Goal: Task Accomplishment & Management: Complete application form

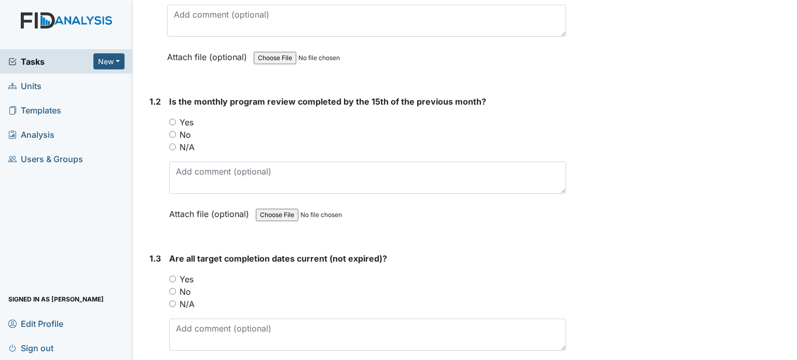
scroll to position [293, 0]
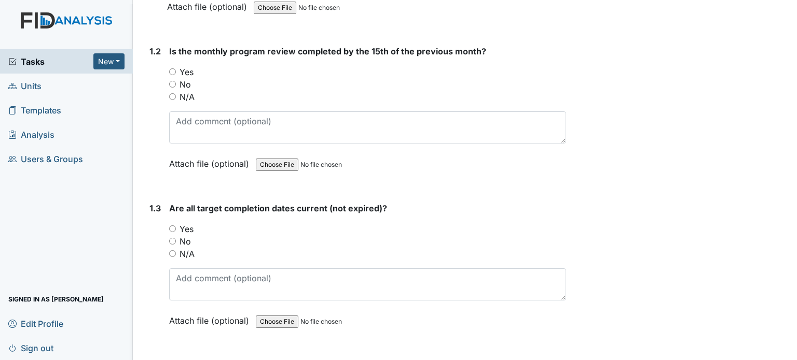
click at [190, 68] on label "Yes" at bounding box center [186, 72] width 14 height 12
click at [176, 68] on input "Yes" at bounding box center [172, 71] width 7 height 7
radio input "true"
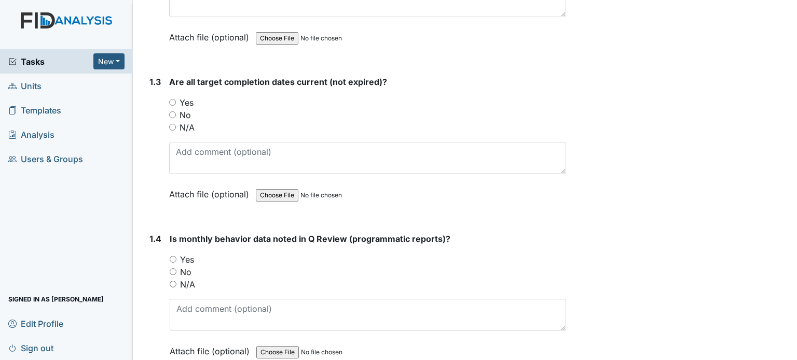
scroll to position [421, 0]
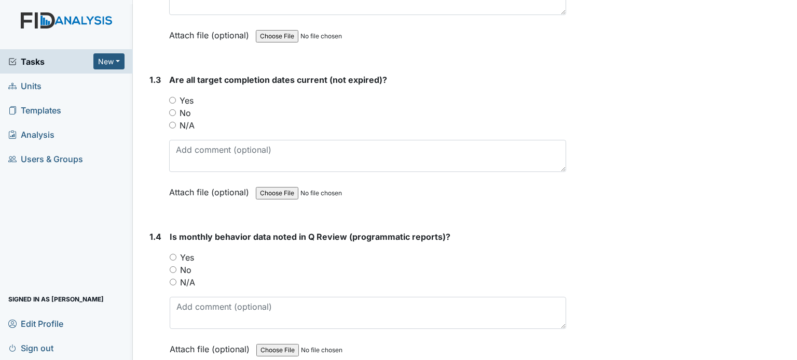
click at [189, 256] on label "Yes" at bounding box center [187, 258] width 14 height 12
click at [176, 256] on input "Yes" at bounding box center [173, 257] width 7 height 7
radio input "true"
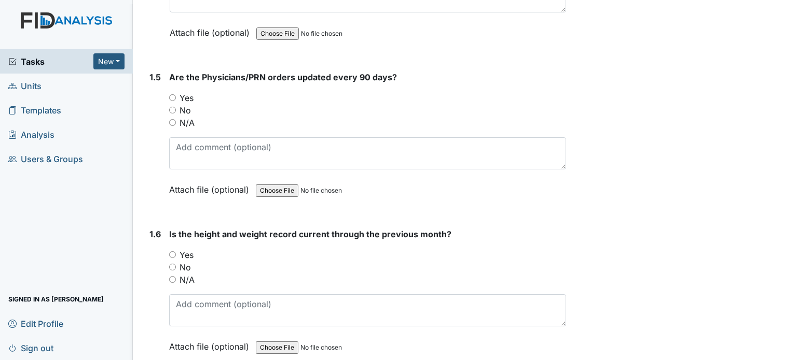
click at [186, 256] on label "Yes" at bounding box center [186, 255] width 14 height 12
click at [176, 256] on input "Yes" at bounding box center [172, 255] width 7 height 7
radio input "true"
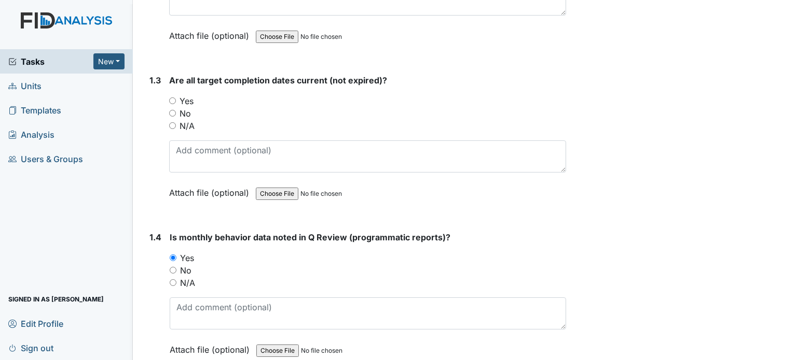
scroll to position [420, 0]
click at [172, 99] on input "Yes" at bounding box center [172, 101] width 7 height 7
radio input "true"
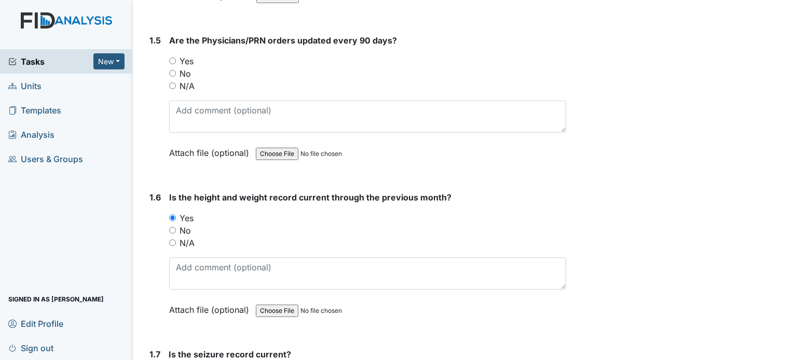
scroll to position [776, 0]
click at [188, 56] on label "Yes" at bounding box center [186, 60] width 14 height 12
click at [176, 57] on input "Yes" at bounding box center [172, 60] width 7 height 7
radio input "true"
click at [50, 57] on span "Tasks" at bounding box center [50, 61] width 85 height 12
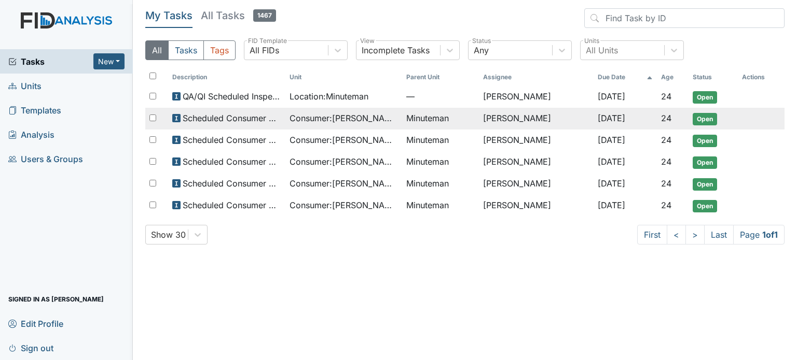
click at [299, 120] on span "Consumer : Branch, Keyosha" at bounding box center [343, 118] width 109 height 12
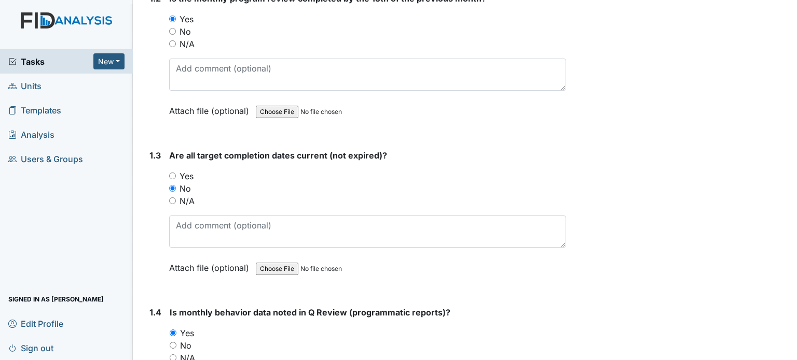
scroll to position [353, 0]
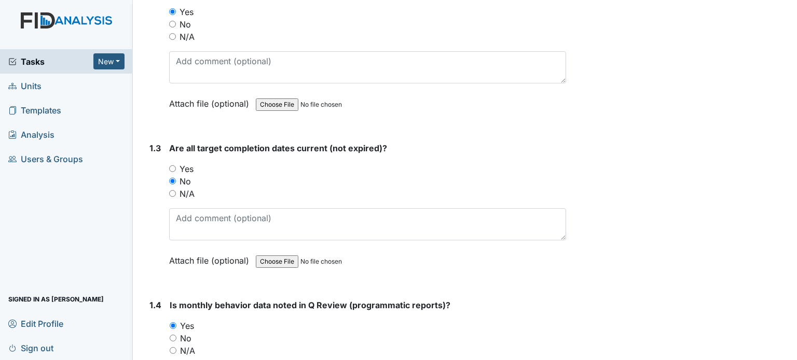
click at [185, 168] on label "Yes" at bounding box center [186, 169] width 14 height 12
click at [176, 168] on input "Yes" at bounding box center [172, 168] width 7 height 7
radio input "true"
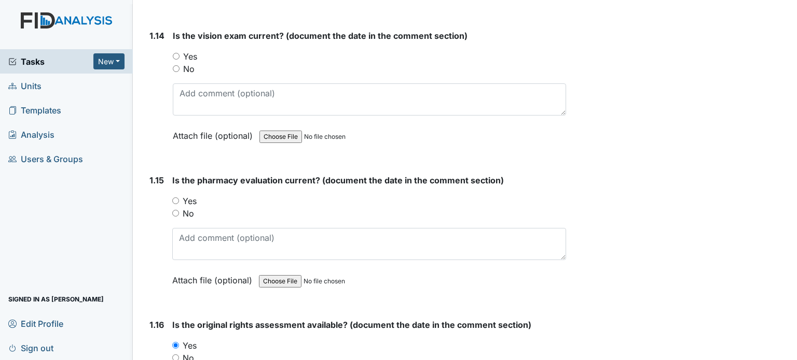
scroll to position [2120, 0]
click at [191, 50] on label "Yes" at bounding box center [190, 56] width 14 height 12
click at [179, 52] on input "Yes" at bounding box center [176, 55] width 7 height 7
radio input "true"
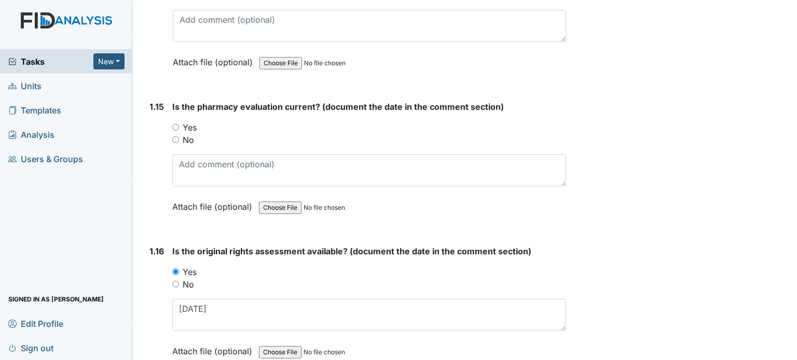
scroll to position [2176, 0]
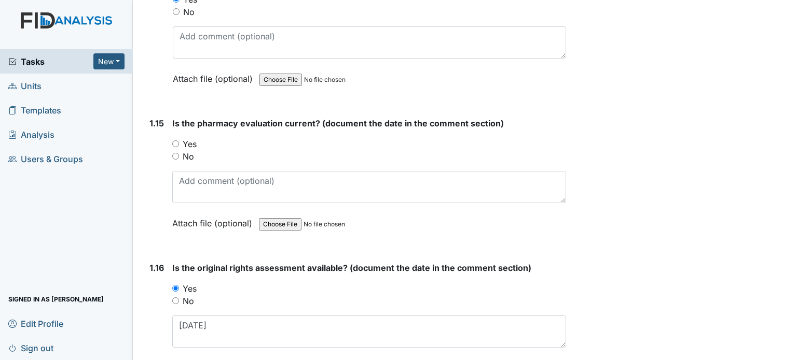
click at [181, 138] on div "Yes" at bounding box center [369, 144] width 394 height 12
click at [176, 141] on input "Yes" at bounding box center [175, 144] width 7 height 7
radio input "true"
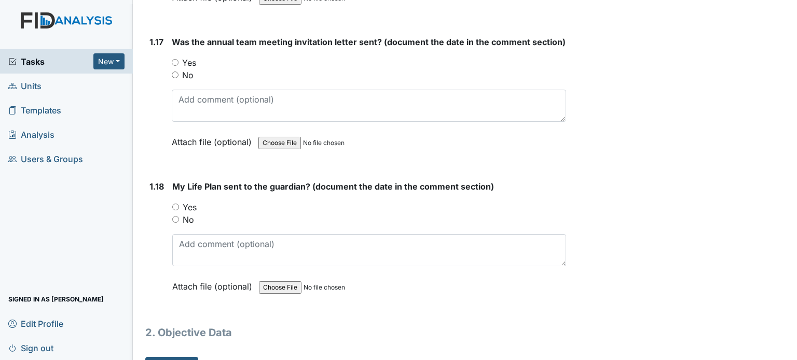
scroll to position [2550, 0]
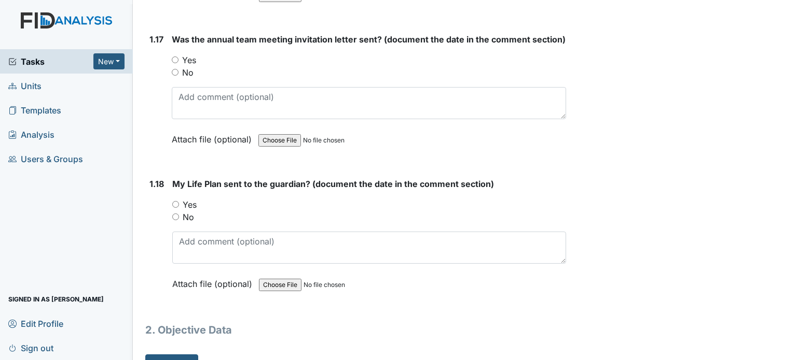
click at [39, 62] on span "Tasks" at bounding box center [50, 61] width 85 height 12
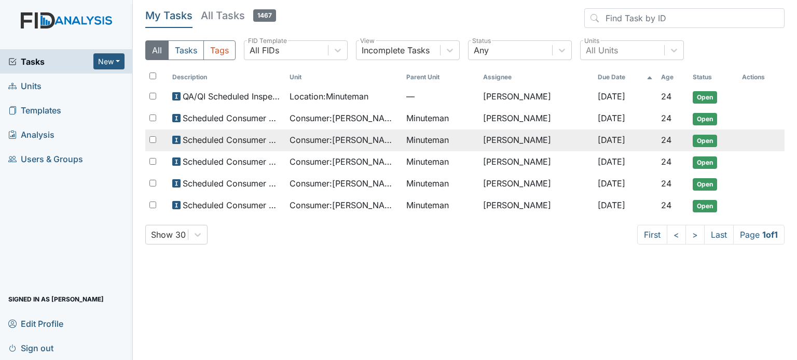
click at [239, 141] on span "Scheduled Consumer Chart Review" at bounding box center [232, 140] width 99 height 12
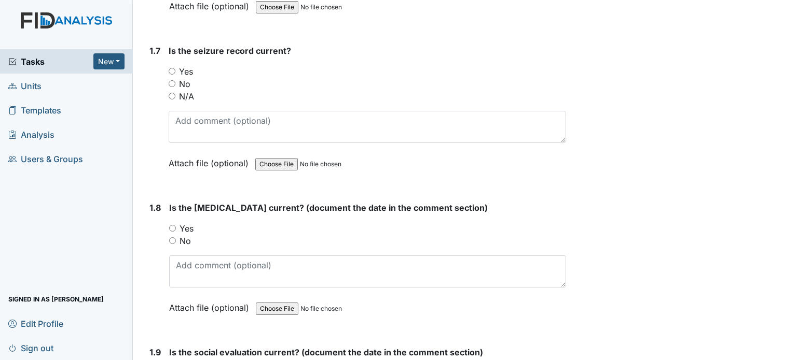
scroll to position [1080, 0]
click at [189, 91] on label "N/A" at bounding box center [186, 95] width 15 height 12
click at [175, 92] on input "N/A" at bounding box center [172, 95] width 7 height 7
radio input "true"
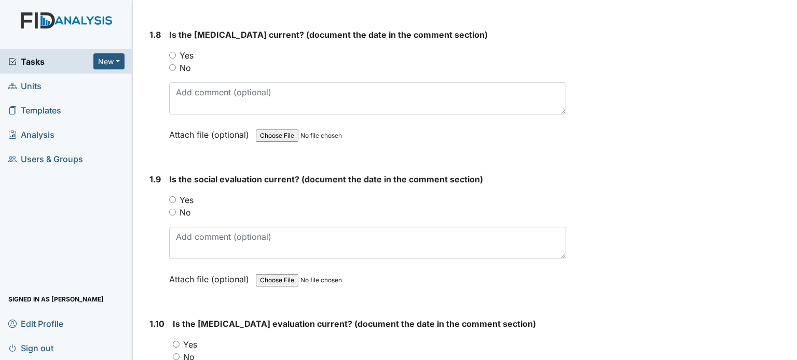
scroll to position [1252, 0]
click at [171, 52] on input "Yes" at bounding box center [172, 55] width 7 height 7
radio input "true"
click at [173, 197] on input "Yes" at bounding box center [172, 200] width 7 height 7
radio input "true"
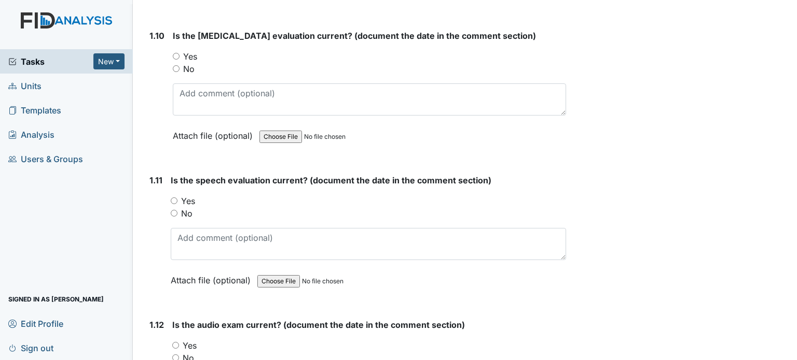
scroll to position [1541, 0]
click at [176, 52] on input "Yes" at bounding box center [176, 55] width 7 height 7
radio input "true"
click at [173, 197] on input "Yes" at bounding box center [174, 200] width 7 height 7
radio input "true"
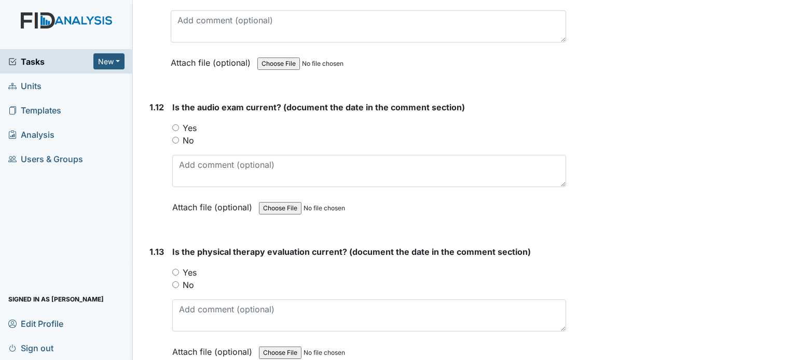
scroll to position [1759, 0]
click at [176, 268] on input "Yes" at bounding box center [175, 271] width 7 height 7
radio input "true"
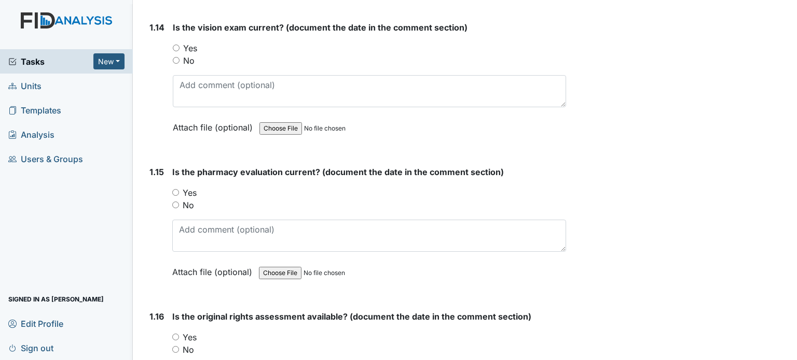
scroll to position [2126, 0]
click at [176, 335] on input "Yes" at bounding box center [175, 338] width 7 height 7
radio input "true"
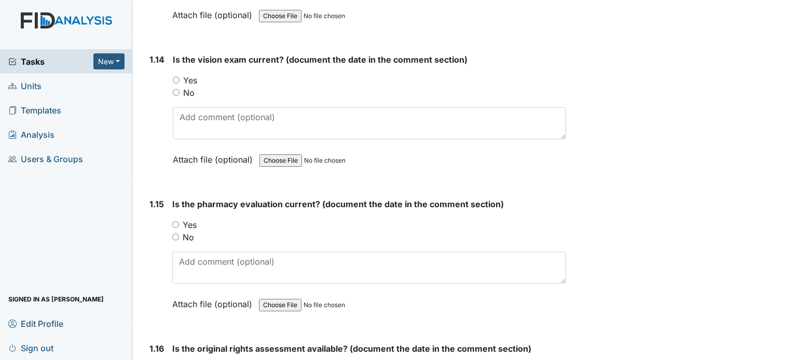
scroll to position [2095, 0]
click at [189, 74] on label "Yes" at bounding box center [190, 80] width 14 height 12
click at [179, 77] on input "Yes" at bounding box center [176, 80] width 7 height 7
radio input "true"
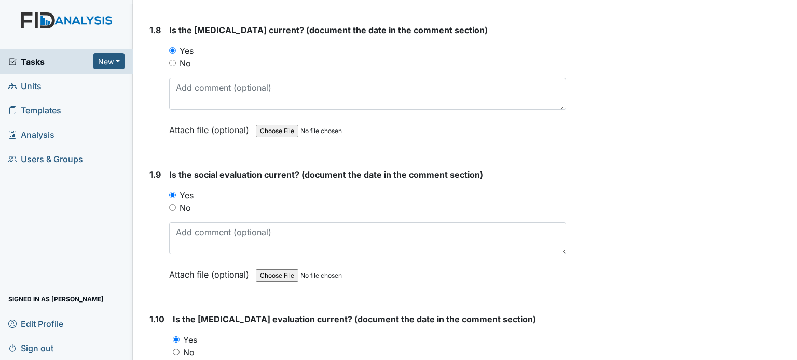
scroll to position [1258, 0]
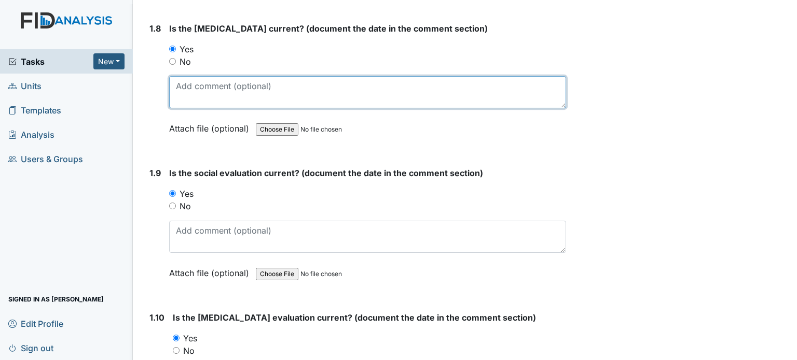
click at [414, 89] on textarea at bounding box center [367, 92] width 397 height 32
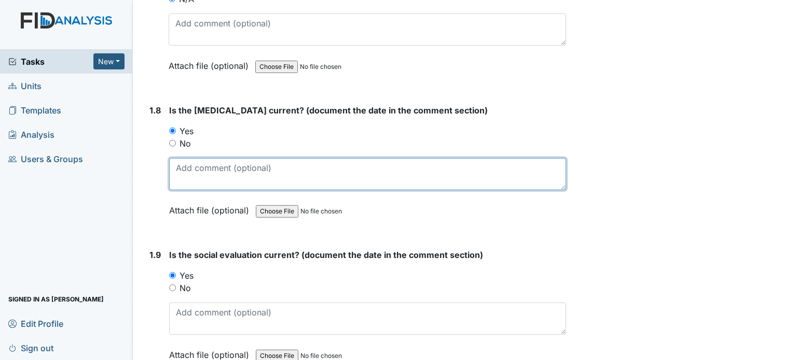
scroll to position [1178, 0]
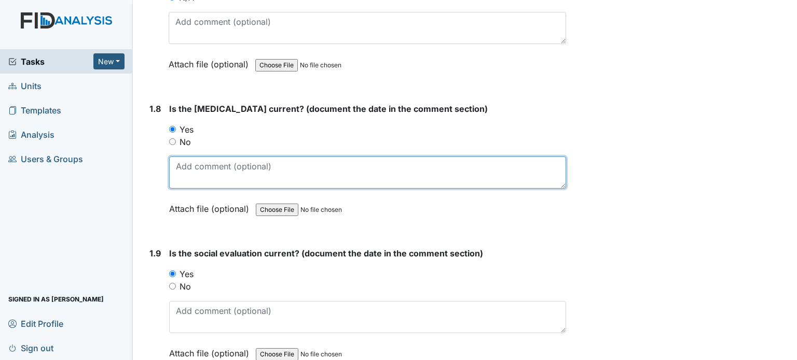
click at [520, 164] on textarea at bounding box center [367, 173] width 397 height 32
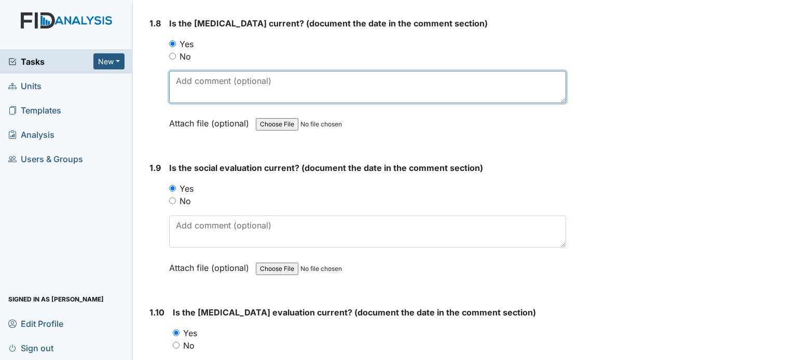
scroll to position [1263, 0]
